Goal: Information Seeking & Learning: Learn about a topic

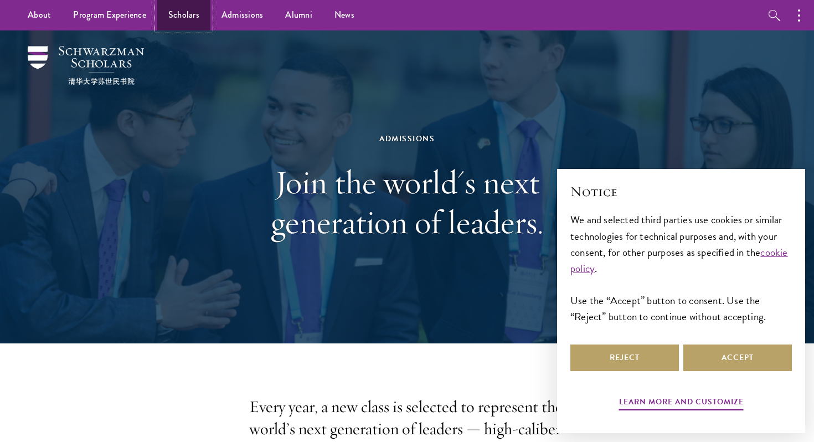
click at [187, 14] on link "Scholars" at bounding box center [183, 15] width 53 height 30
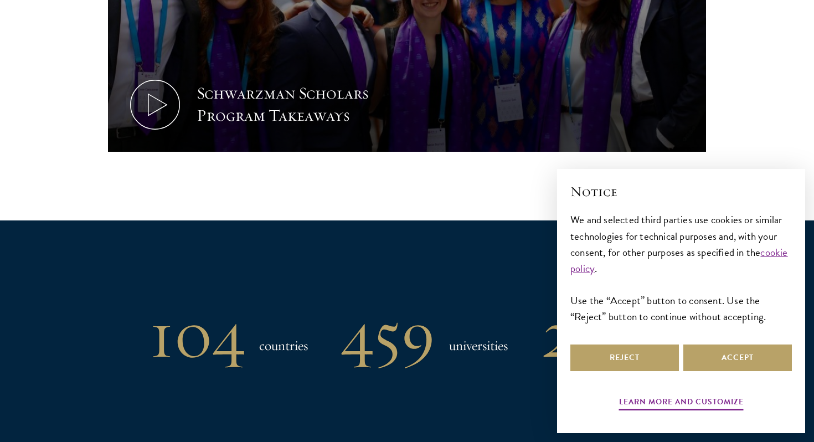
scroll to position [951, 0]
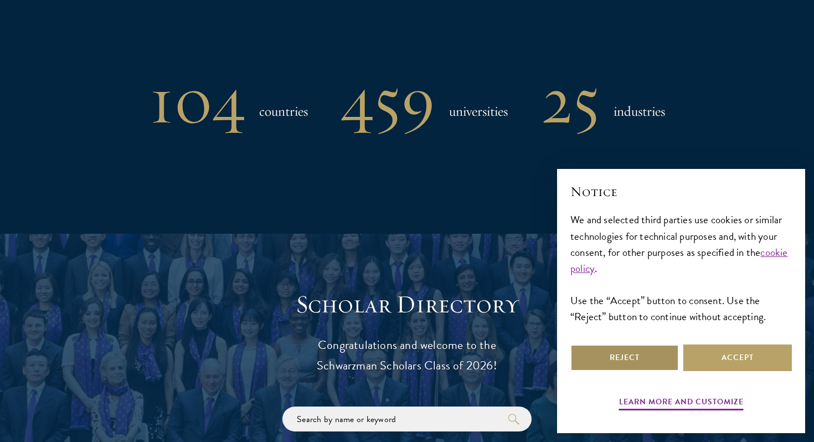
click at [664, 360] on button "Reject" at bounding box center [625, 358] width 109 height 27
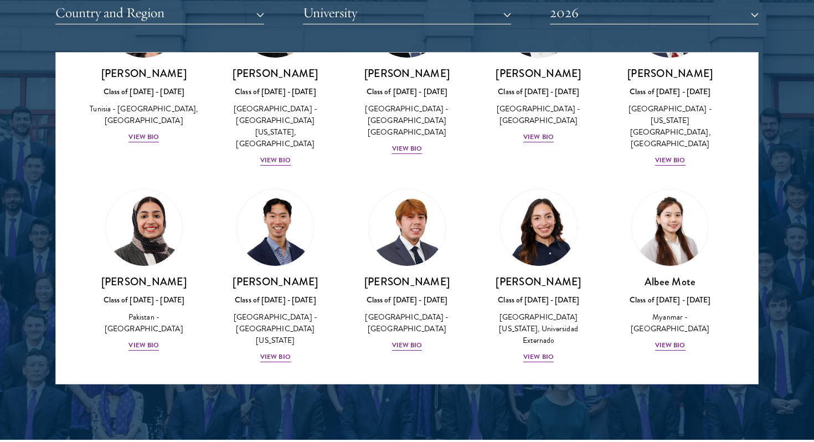
scroll to position [3686, 0]
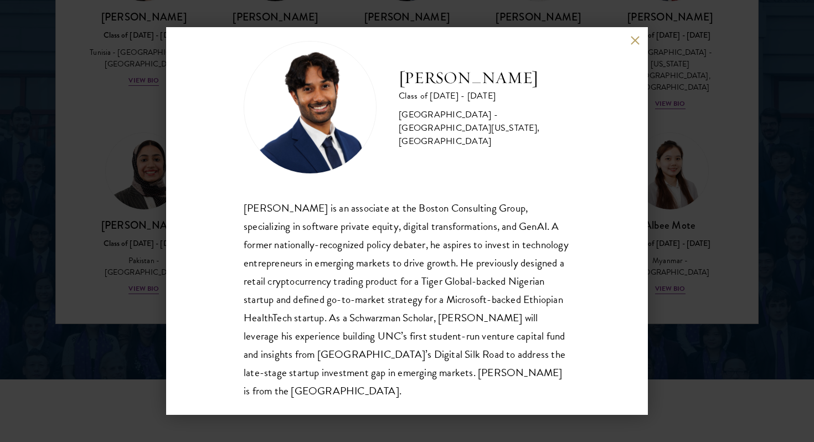
scroll to position [1479, 0]
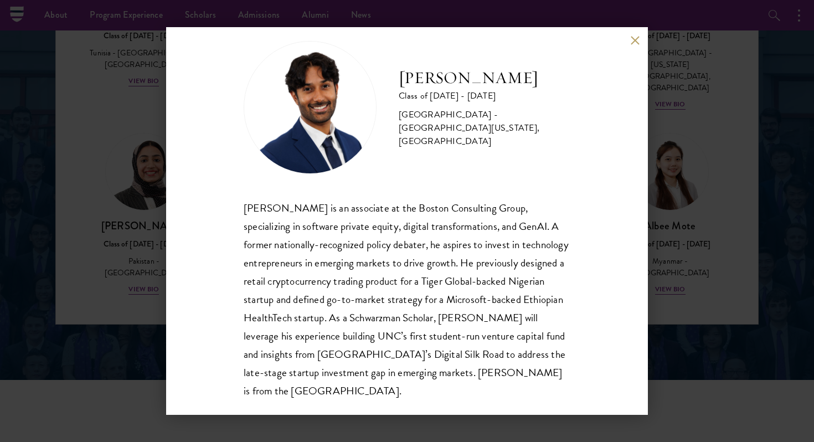
drag, startPoint x: 401, startPoint y: 87, endPoint x: 561, endPoint y: 86, distance: 160.1
click at [561, 86] on h2 "[PERSON_NAME]" at bounding box center [485, 78] width 172 height 22
copy h2 "[PERSON_NAME]"
click at [635, 38] on button at bounding box center [634, 39] width 9 height 9
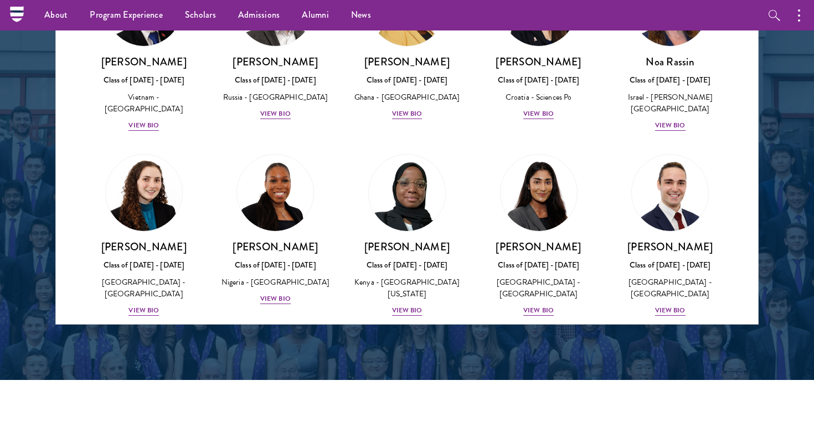
scroll to position [4229, 0]
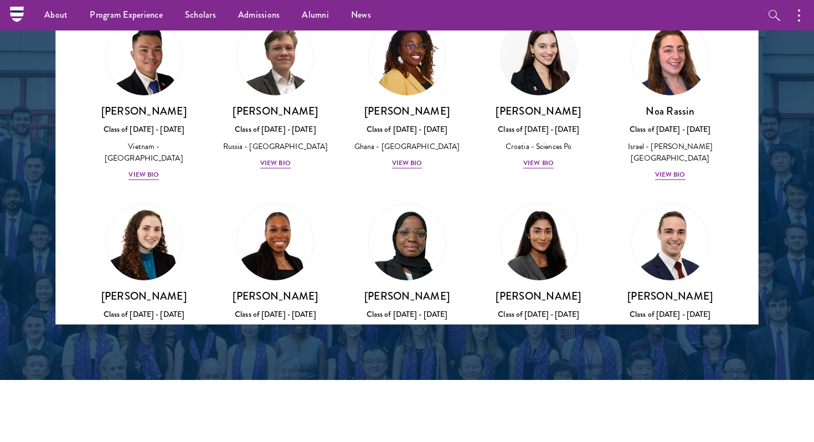
click at [418, 385] on img at bounding box center [407, 427] width 84 height 84
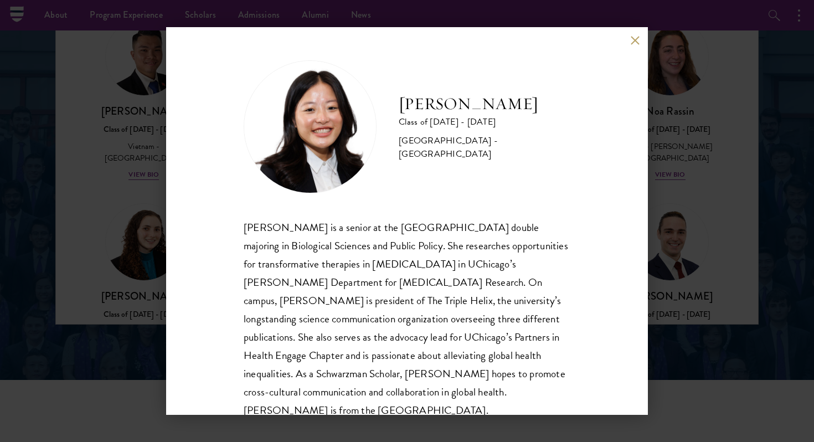
click at [634, 44] on button at bounding box center [634, 39] width 9 height 9
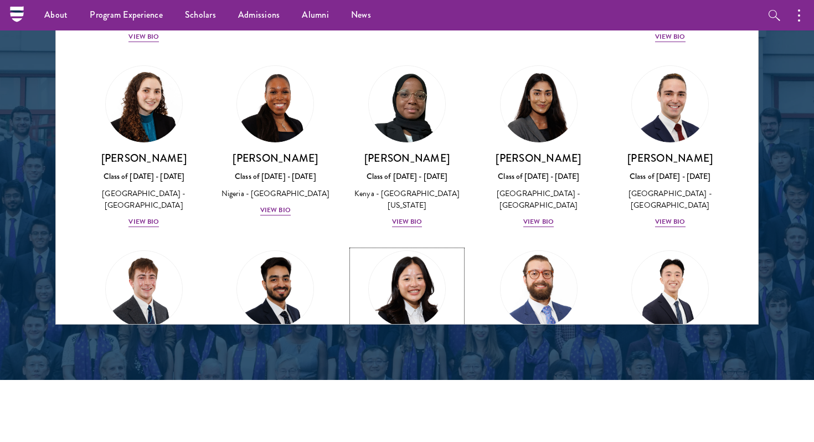
scroll to position [4425, 0]
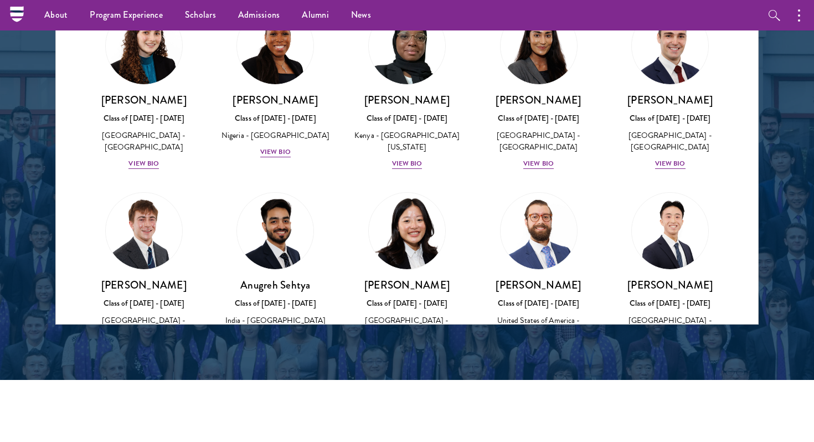
click at [264, 397] on img at bounding box center [275, 439] width 84 height 84
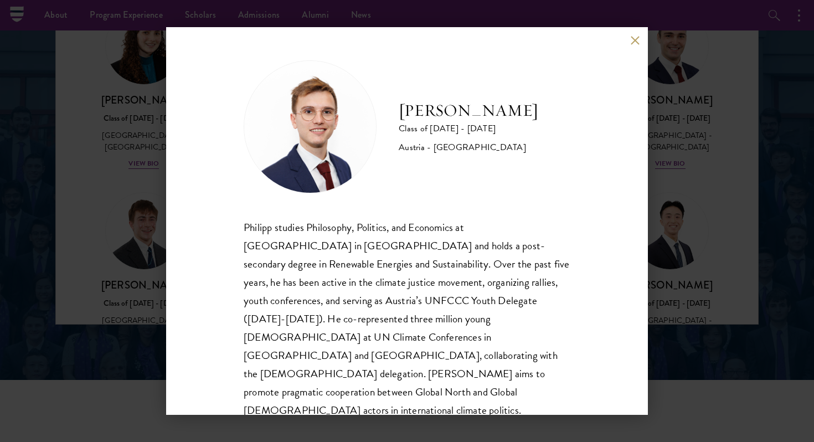
scroll to position [1, 0]
click at [632, 42] on button at bounding box center [634, 39] width 9 height 9
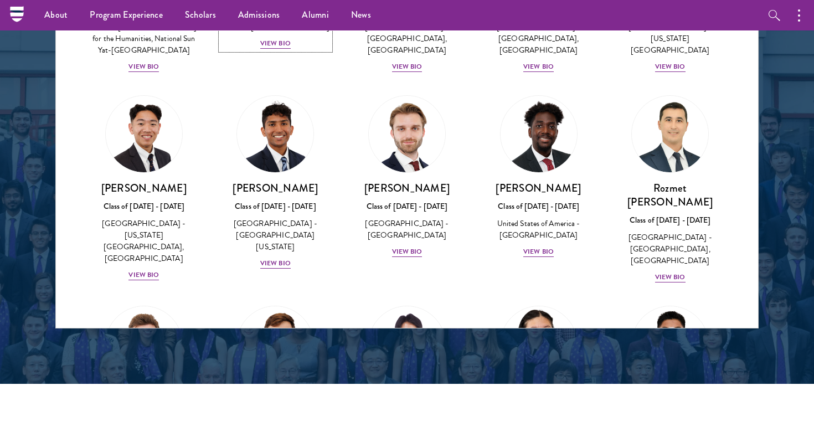
scroll to position [4957, 0]
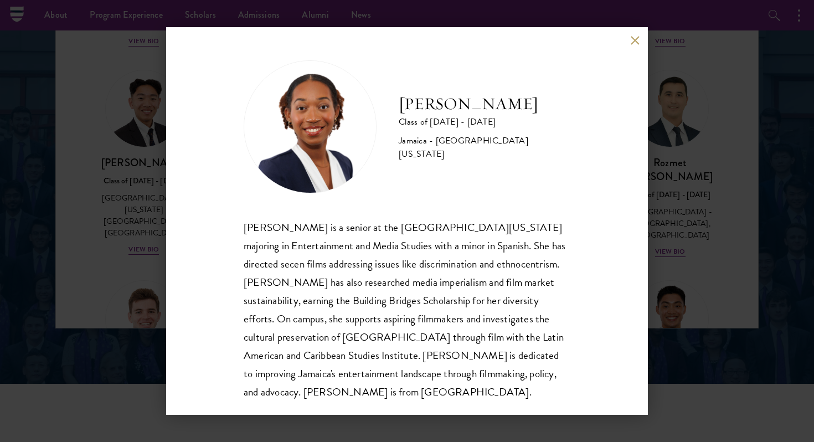
scroll to position [1, 0]
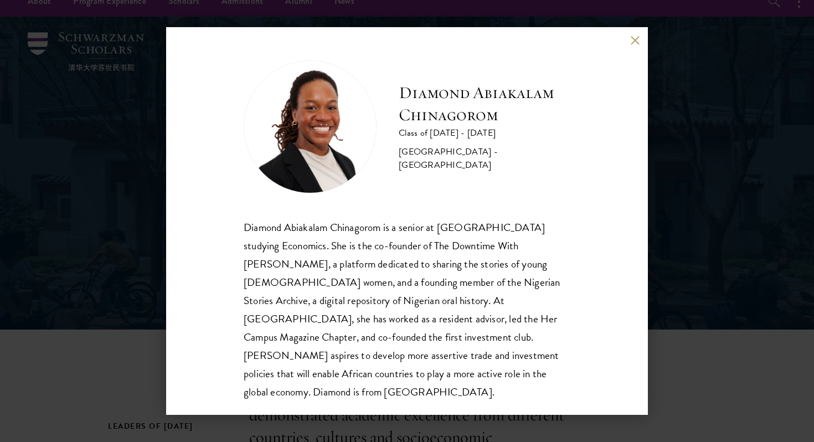
scroll to position [1, 0]
click at [641, 37] on div "Diamond Abiakalam Chinagorom Class of 2025 - 2026 Nigeria - Mount Holyoke Colle…" at bounding box center [407, 221] width 482 height 388
click at [635, 43] on button at bounding box center [634, 39] width 9 height 9
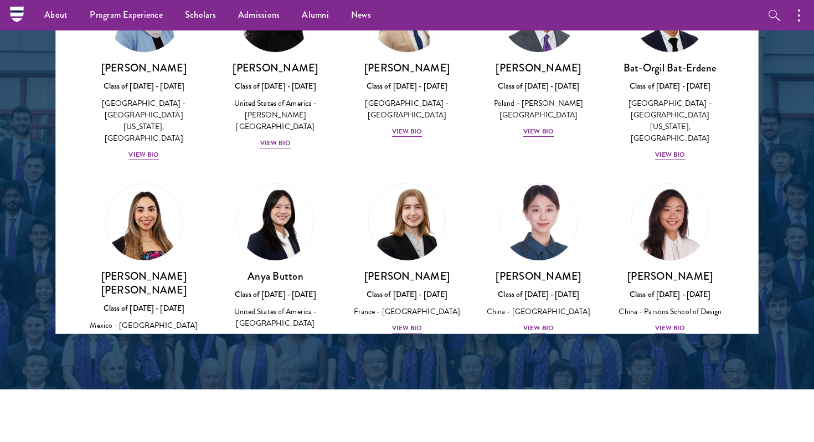
scroll to position [643, 0]
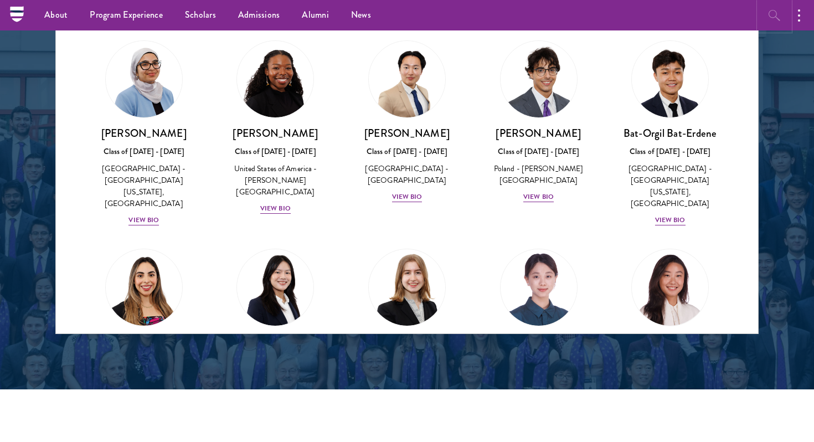
click at [766, 22] on button "button" at bounding box center [775, 15] width 30 height 30
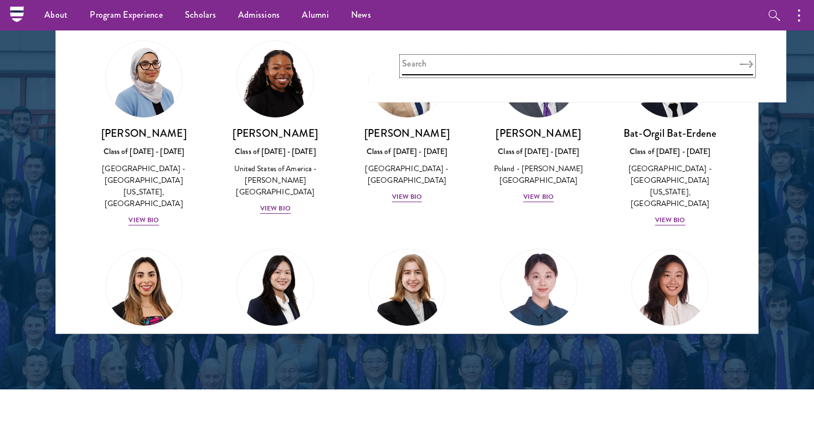
click at [587, 59] on input "search" at bounding box center [577, 66] width 351 height 18
type input "vishwa"
click at [740, 60] on button "Search" at bounding box center [746, 64] width 13 height 8
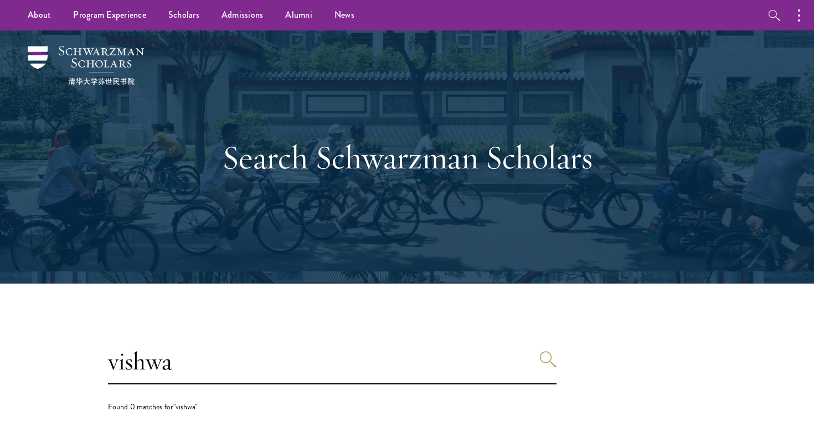
scroll to position [278, 0]
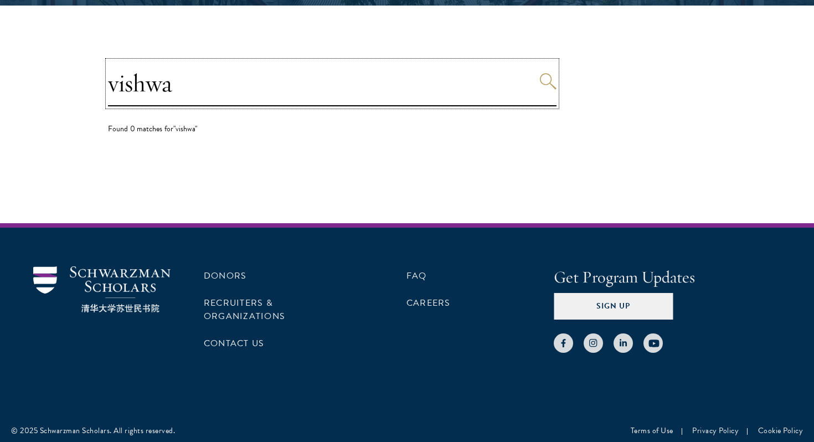
click at [307, 86] on input "vishwa" at bounding box center [332, 83] width 449 height 45
type input "[PERSON_NAME]"
click at [540, 73] on button "Search" at bounding box center [548, 81] width 17 height 17
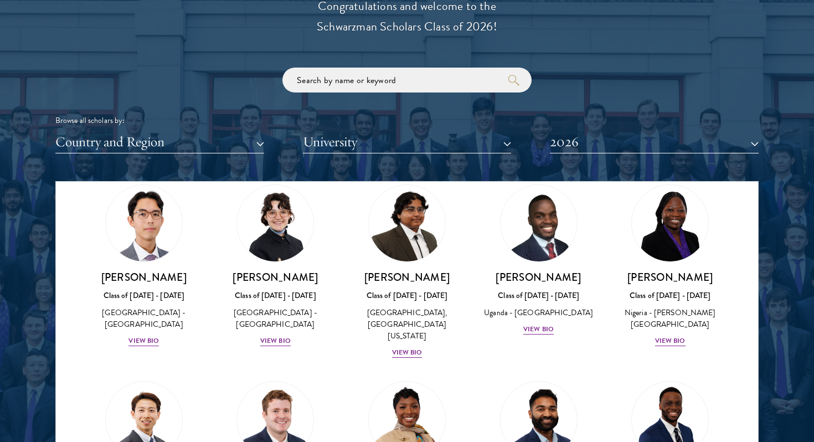
scroll to position [382, 0]
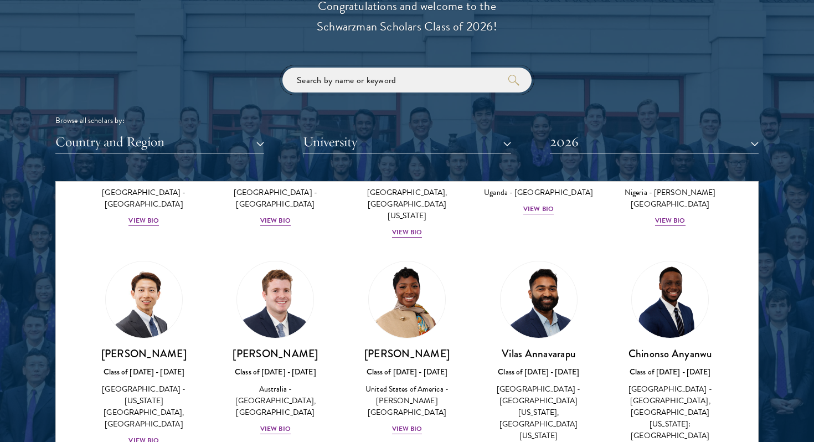
click at [443, 83] on input "search" at bounding box center [407, 80] width 249 height 25
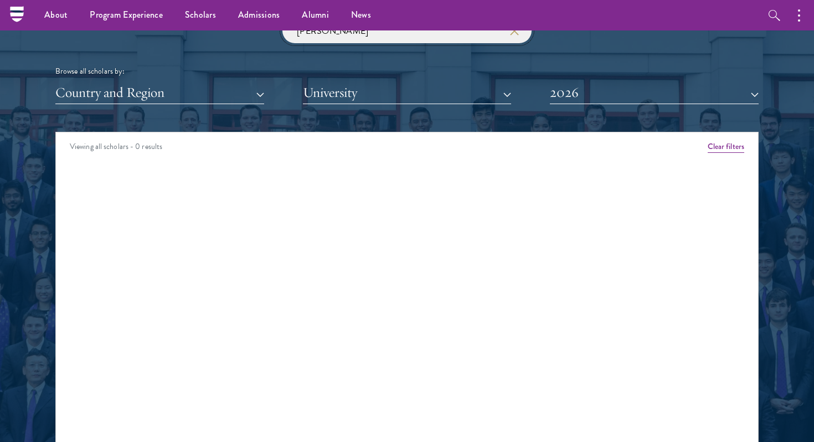
type input "[PERSON_NAME]"
click button "submit" at bounding box center [0, 0] width 0 height 0
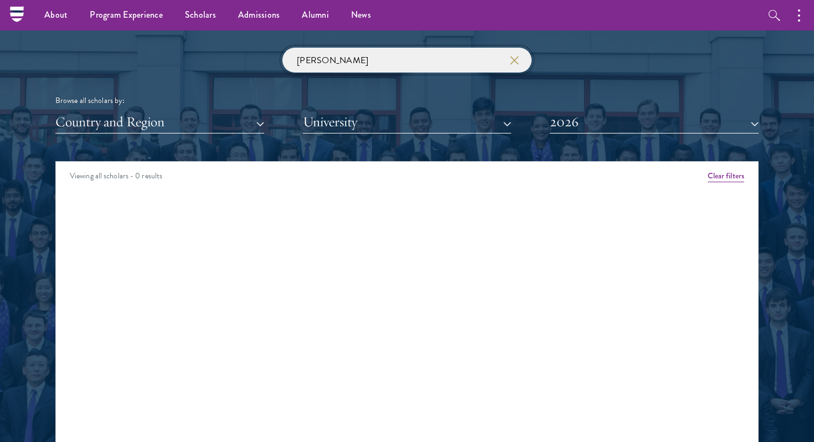
scroll to position [1295, 0]
